Goal: Information Seeking & Learning: Learn about a topic

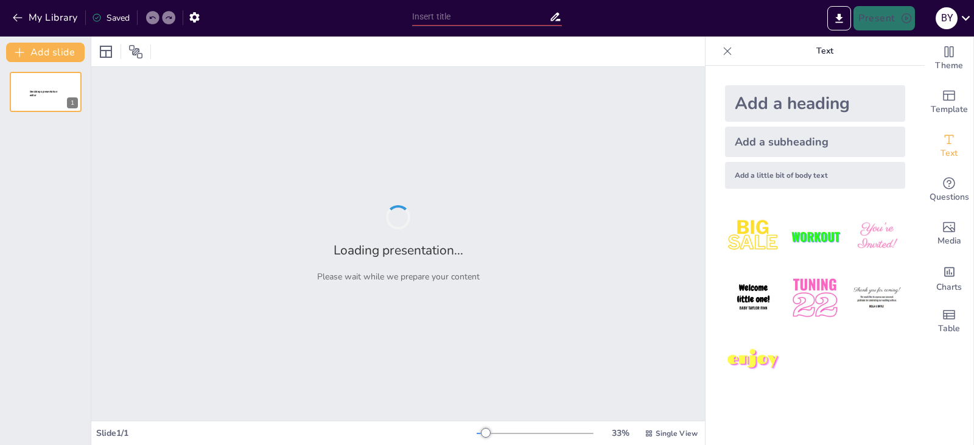
type input "Rôle des Infirmiers dans le Soutien à la Santé Communautaire"
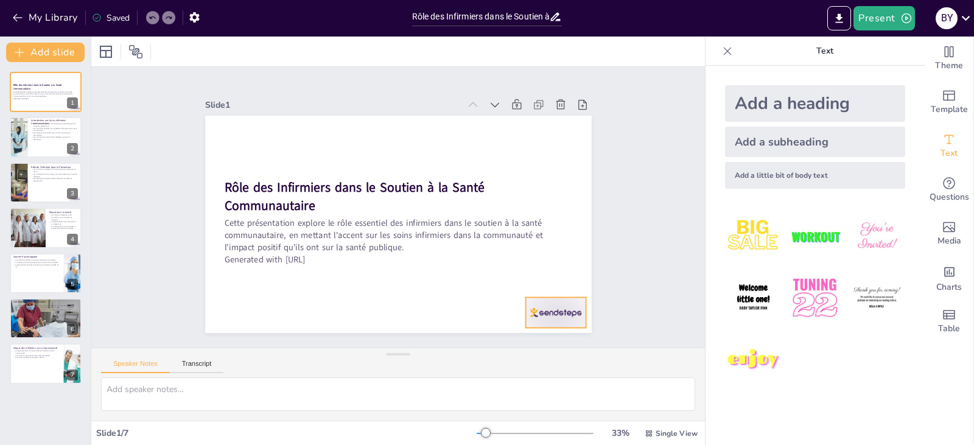
click at [551, 308] on div at bounding box center [555, 312] width 60 height 30
click at [633, 290] on div "Slide 1 Rôle des Infirmiers dans le Soutien à la Santé Communautaire Cette prés…" at bounding box center [397, 207] width 613 height 281
click at [203, 360] on button "Transcript" at bounding box center [197, 366] width 54 height 13
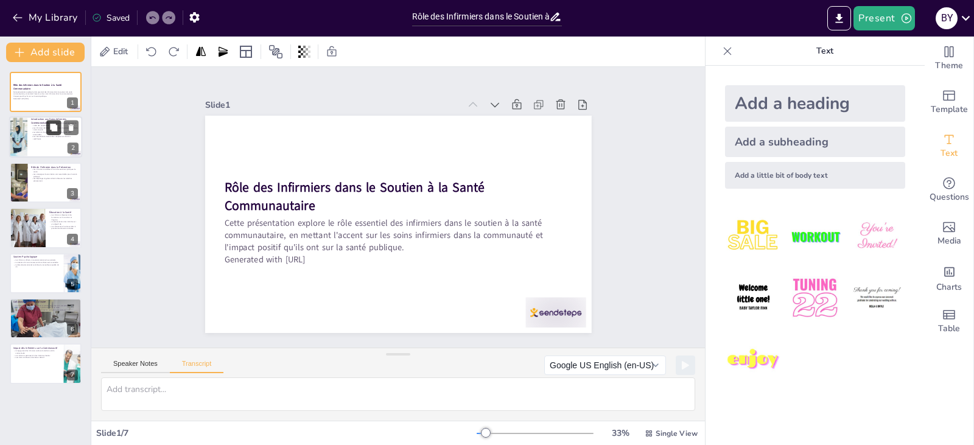
click at [54, 133] on button at bounding box center [53, 127] width 15 height 15
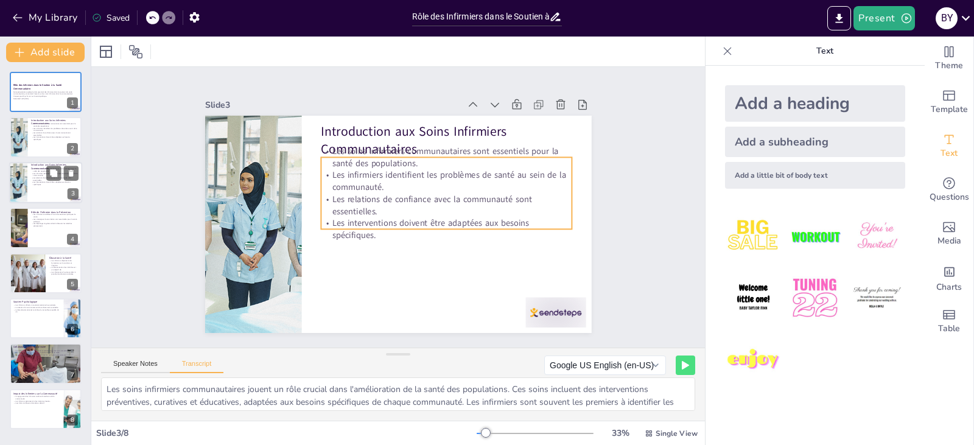
click at [46, 181] on p "Les interventions doivent être adaptées aux besoins spécifiques." at bounding box center [54, 183] width 47 height 4
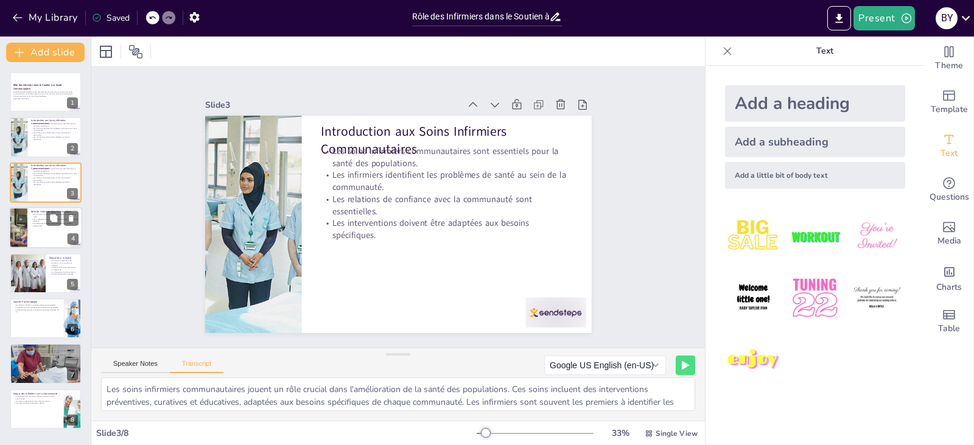
click at [47, 226] on p "Les dépistages réguliers aident à détecter les maladies précocement." at bounding box center [54, 225] width 47 height 4
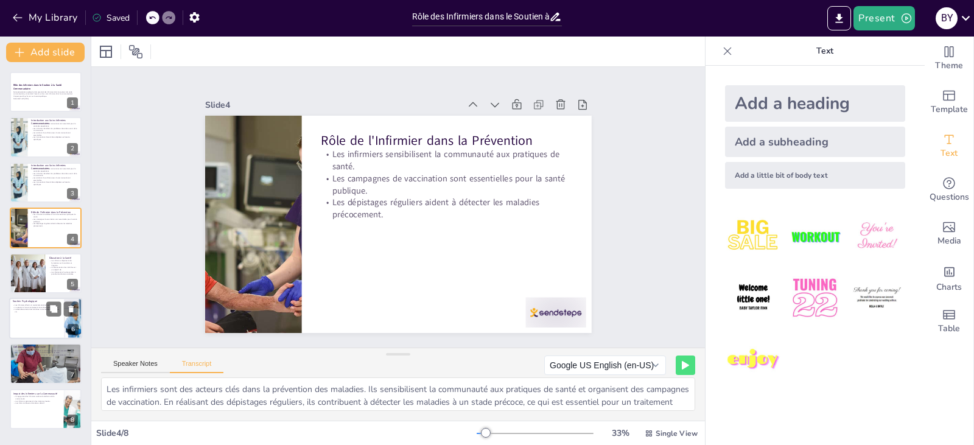
click at [30, 324] on div at bounding box center [45, 318] width 73 height 41
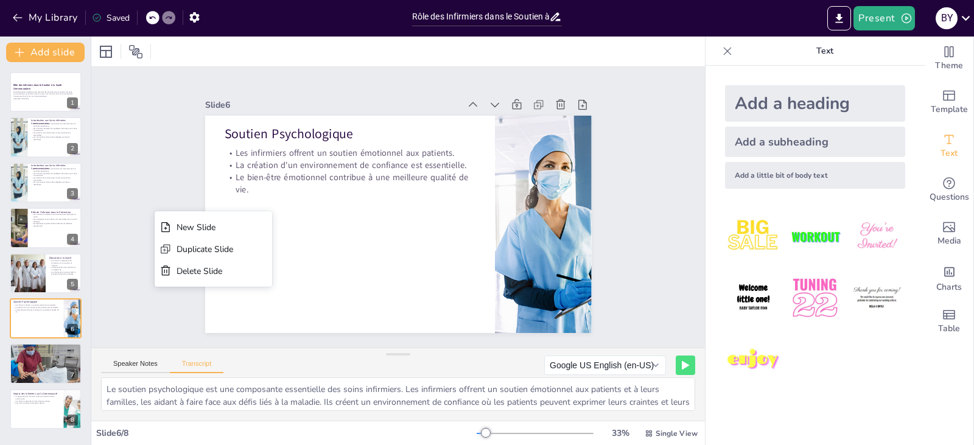
click at [924, 397] on div "Theme Template Text Questions Media Charts Table" at bounding box center [948, 241] width 49 height 408
click at [467, 99] on icon at bounding box center [473, 105] width 12 height 12
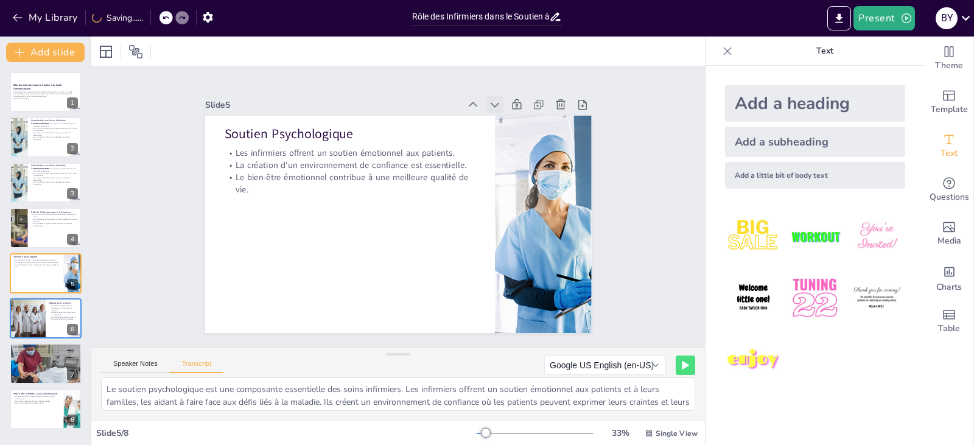
click at [489, 103] on icon at bounding box center [495, 105] width 12 height 12
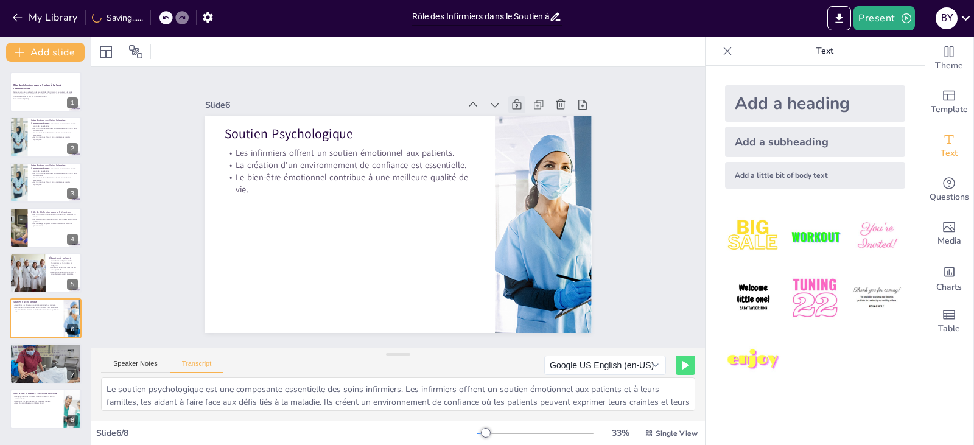
click at [511, 100] on icon at bounding box center [517, 105] width 12 height 12
click at [532, 100] on icon at bounding box center [538, 105] width 12 height 12
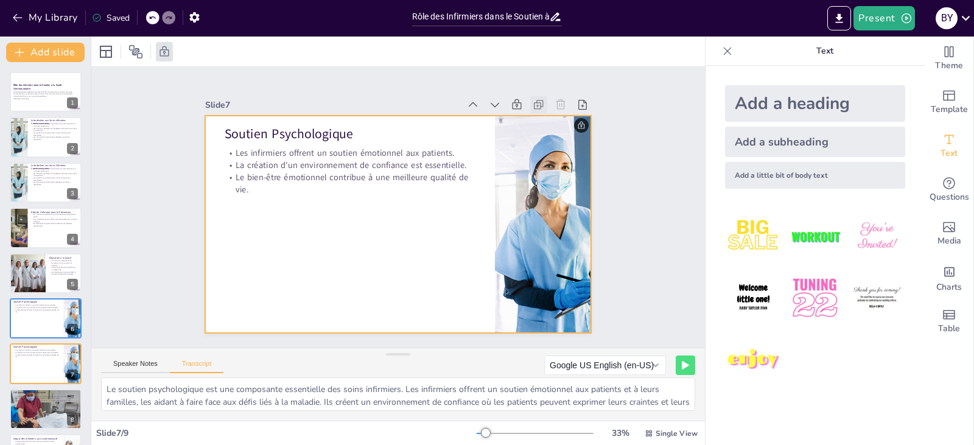
click at [532, 100] on icon at bounding box center [538, 105] width 12 height 12
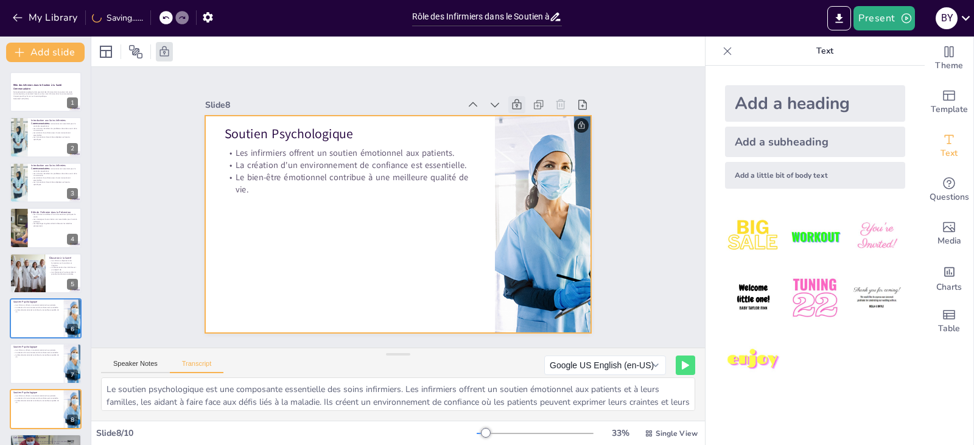
click at [511, 99] on icon at bounding box center [517, 105] width 12 height 12
click at [490, 431] on div at bounding box center [534, 433] width 117 height 10
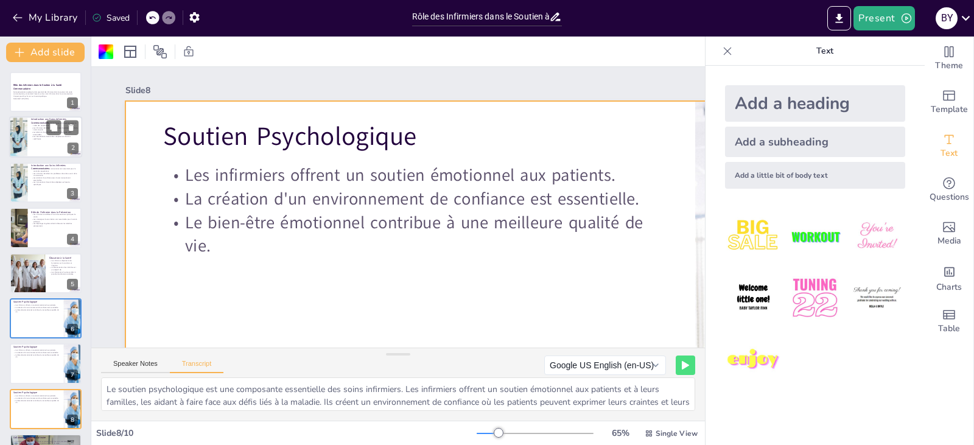
click at [42, 136] on p "Les interventions doivent être adaptées aux besoins spécifiques." at bounding box center [54, 138] width 47 height 4
type textarea "Les soins infirmiers communautaires jouent un rôle crucial dans l'amélioration …"
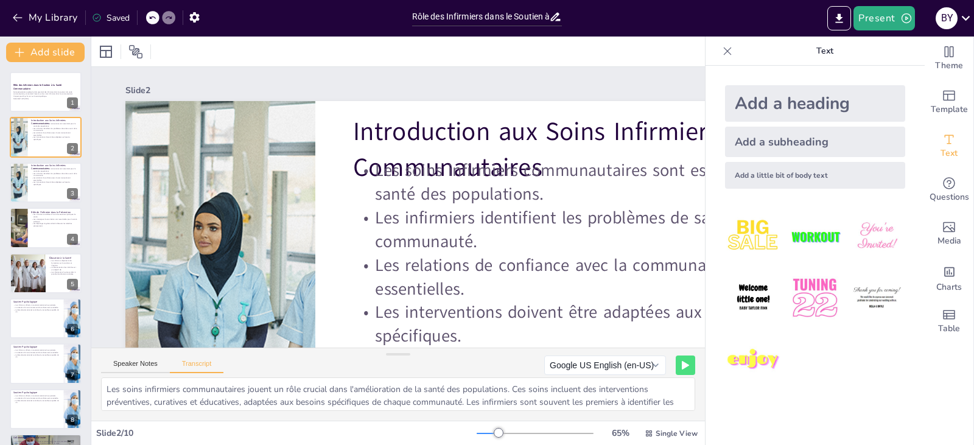
click at [534, 432] on div at bounding box center [534, 433] width 117 height 10
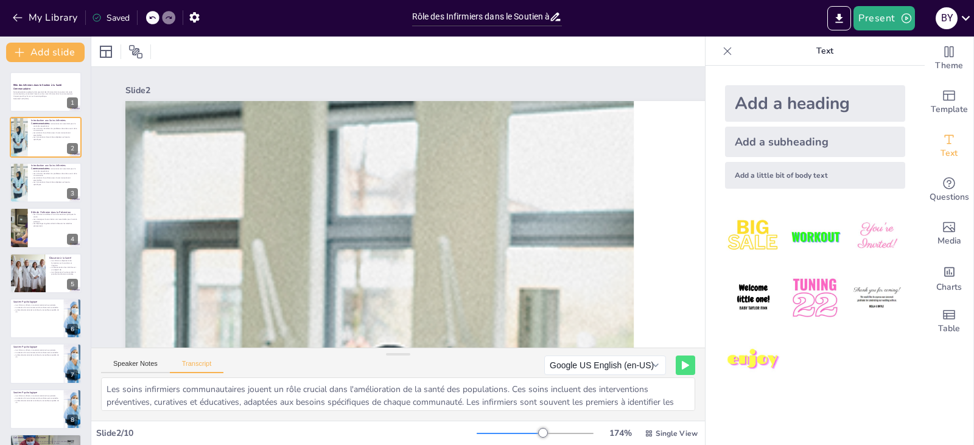
click at [514, 433] on div at bounding box center [509, 433] width 66 height 1
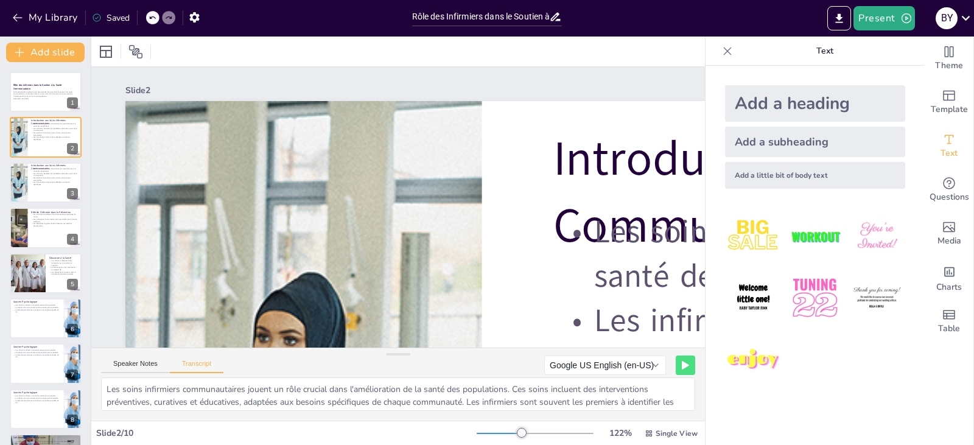
click at [497, 434] on div at bounding box center [534, 433] width 117 height 10
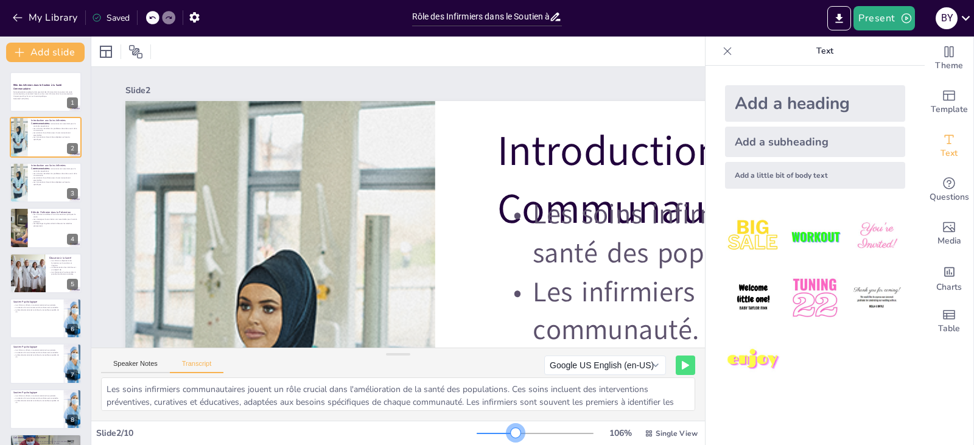
click at [507, 433] on div at bounding box center [534, 433] width 117 height 10
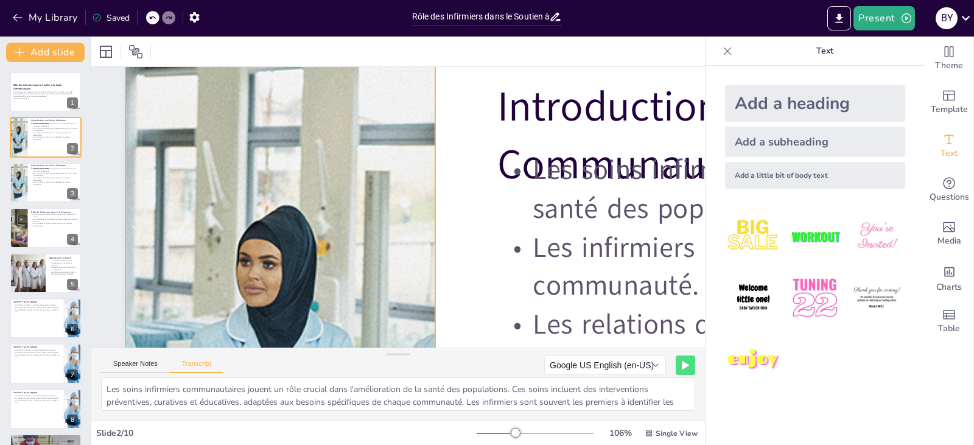
scroll to position [61, 0]
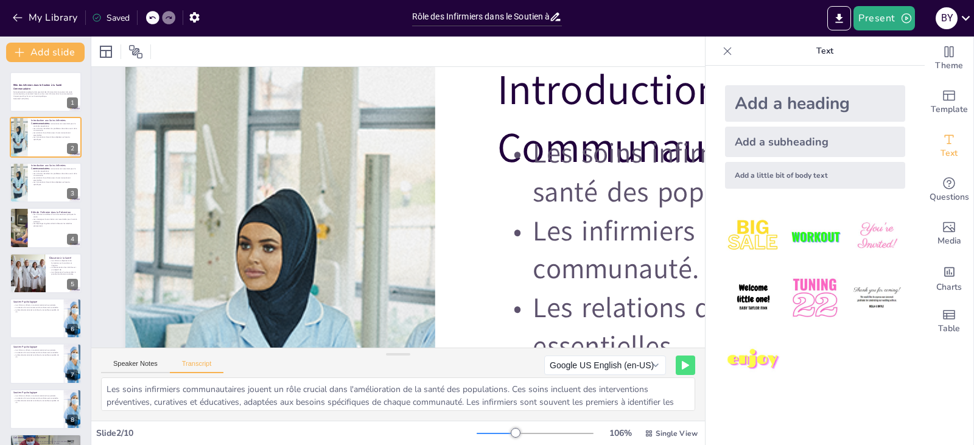
click at [721, 50] on icon at bounding box center [727, 51] width 12 height 12
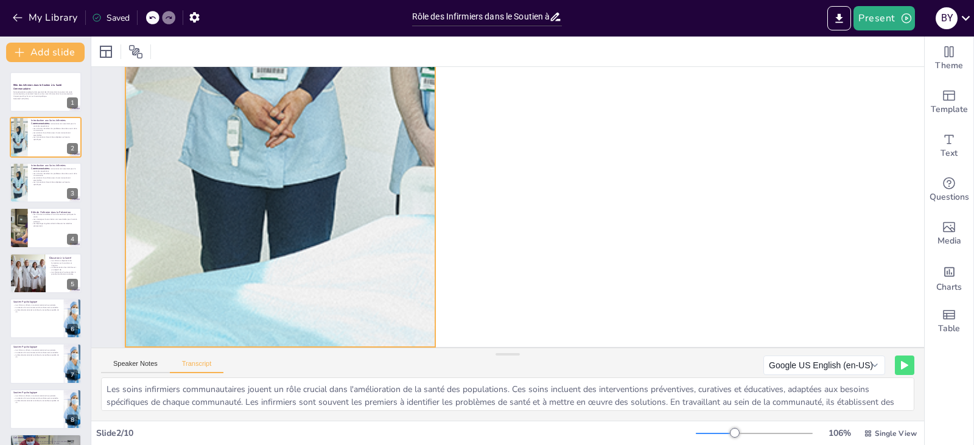
scroll to position [459, 0]
